Goal: Check status: Check status

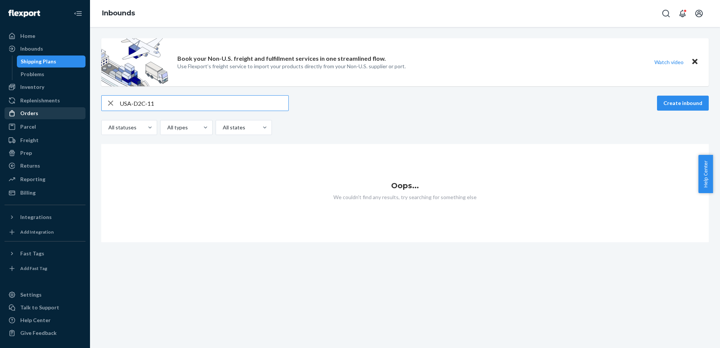
drag, startPoint x: 31, startPoint y: 115, endPoint x: 42, endPoint y: 111, distance: 11.3
click at [31, 115] on div "Orders" at bounding box center [29, 112] width 18 height 7
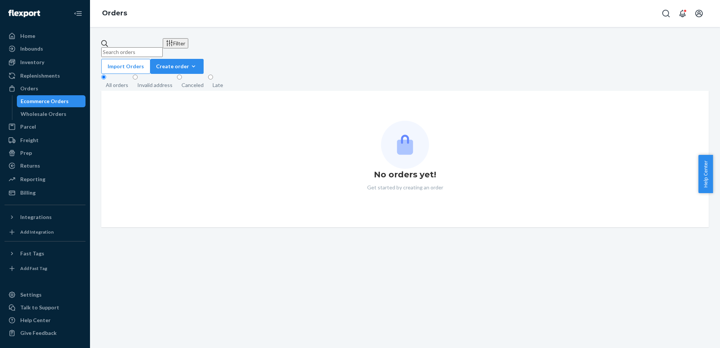
click at [163, 51] on input "text" at bounding box center [131, 52] width 61 height 10
paste input "US135959"
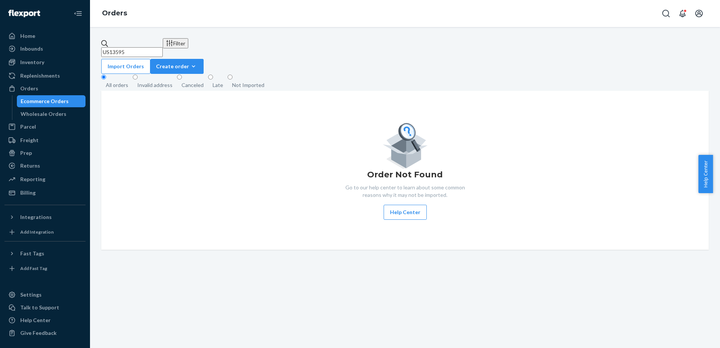
type input "US135959"
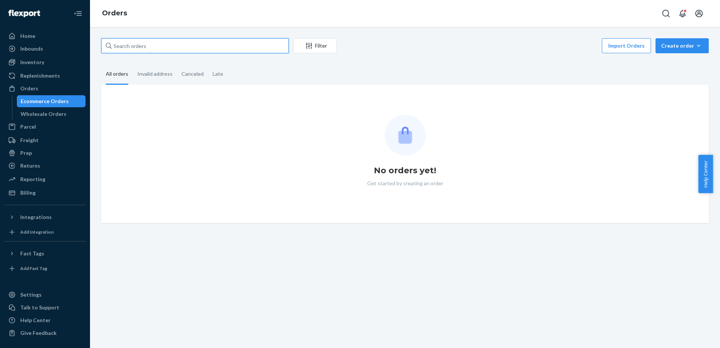
click at [255, 43] on input "text" at bounding box center [194, 45] width 187 height 15
click at [605, 99] on div "No orders yet! Get started by creating an order" at bounding box center [404, 154] width 607 height 138
click at [240, 47] on input "text" at bounding box center [194, 45] width 187 height 15
paste input "US135959"
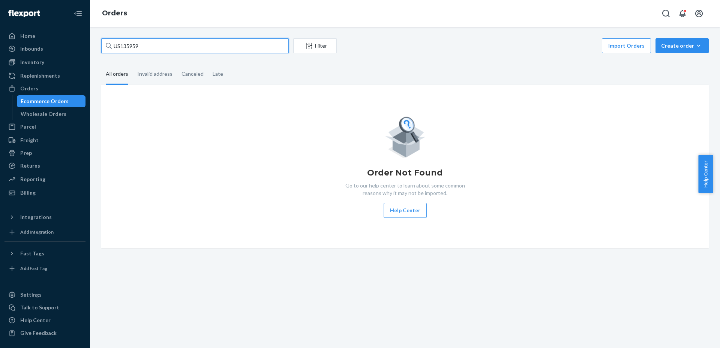
type input "US135959"
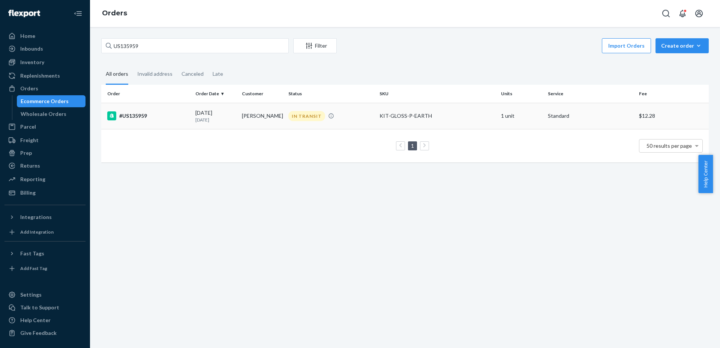
click at [212, 113] on div "05/21/2025 3 months ago" at bounding box center [215, 116] width 40 height 14
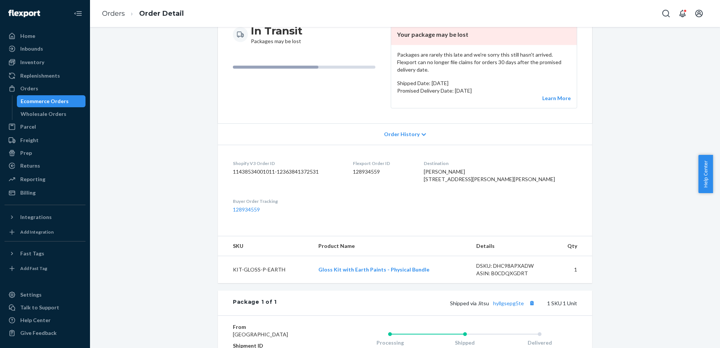
scroll to position [187, 0]
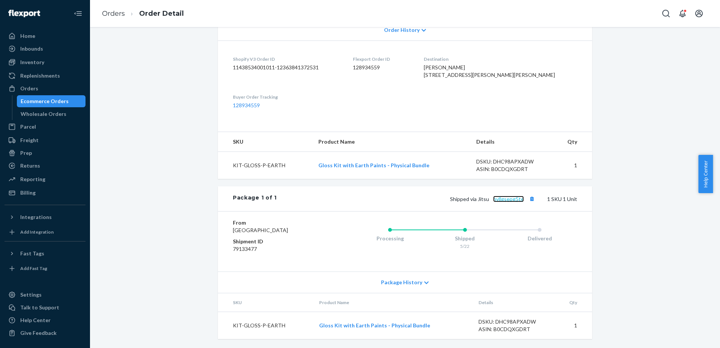
click at [507, 202] on link "hyllgsepg5te" at bounding box center [508, 199] width 31 height 6
click at [72, 99] on div "Ecommerce Orders" at bounding box center [51, 101] width 67 height 10
